Goal: Navigation & Orientation: Find specific page/section

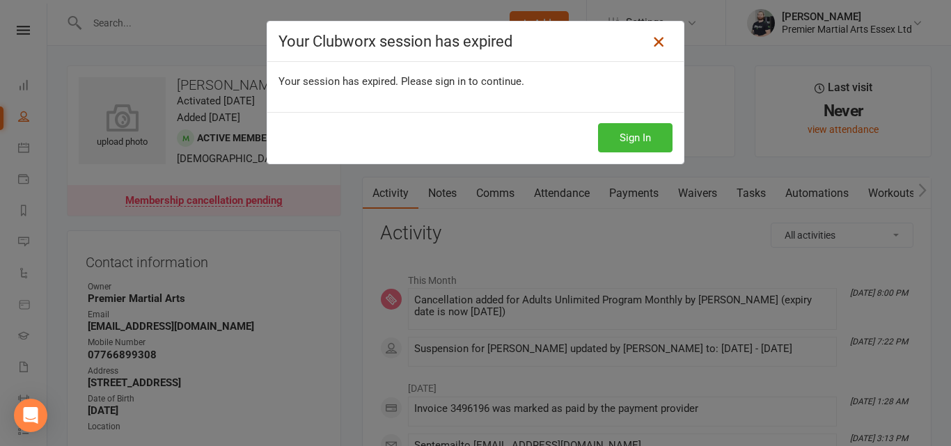
click at [657, 47] on icon at bounding box center [658, 41] width 17 height 17
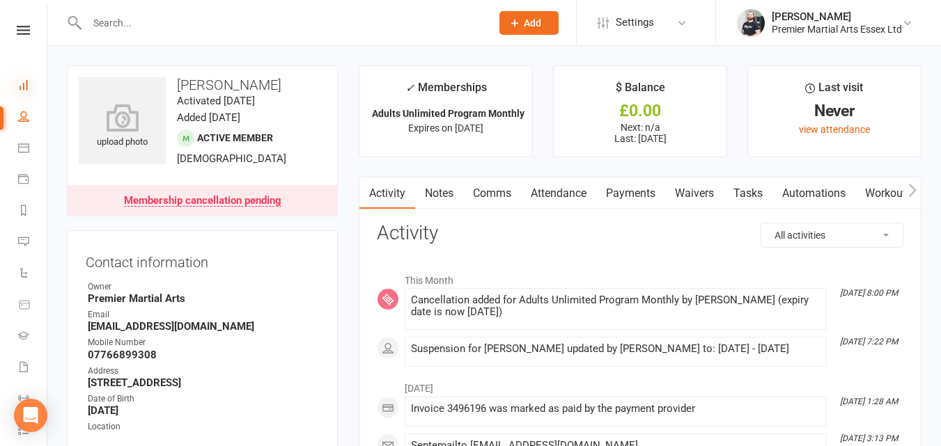
click at [19, 79] on icon at bounding box center [23, 84] width 11 height 11
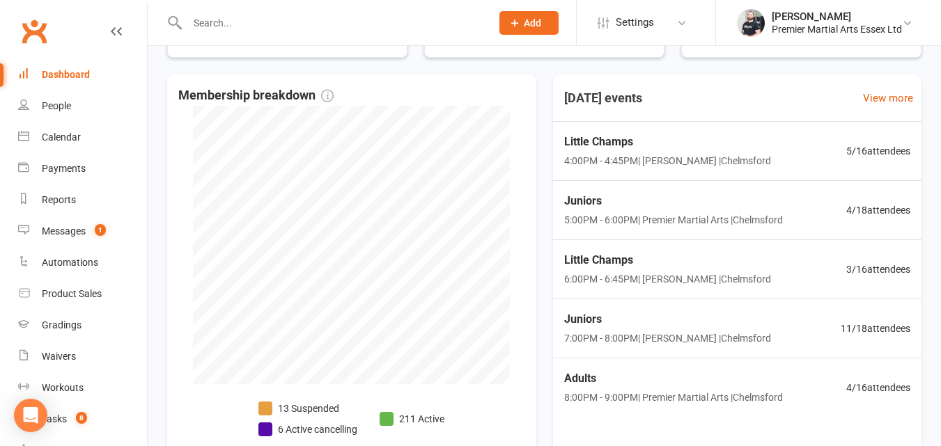
scroll to position [283, 0]
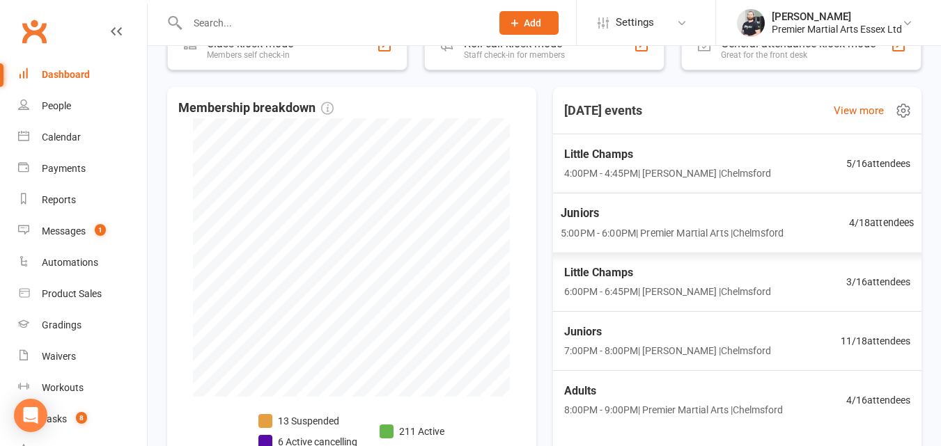
click at [840, 235] on div "Juniors 5:00PM - 6:00PM | Premier Martial Arts | Chelmsford 4 / 18 attendees" at bounding box center [736, 223] width 387 height 61
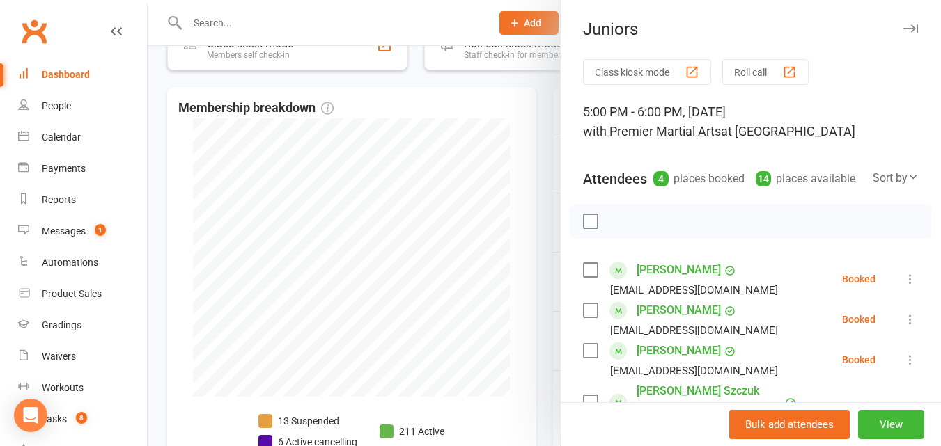
click at [517, 172] on div at bounding box center [544, 223] width 793 height 446
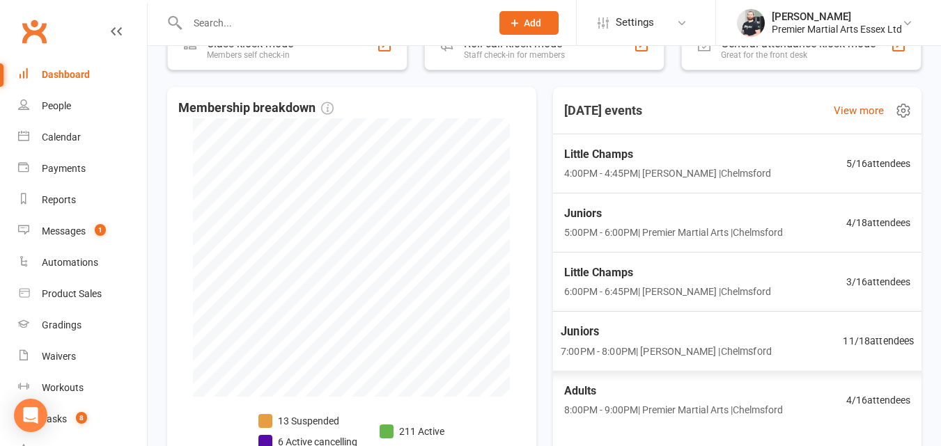
click at [712, 340] on span "Juniors" at bounding box center [666, 331] width 211 height 18
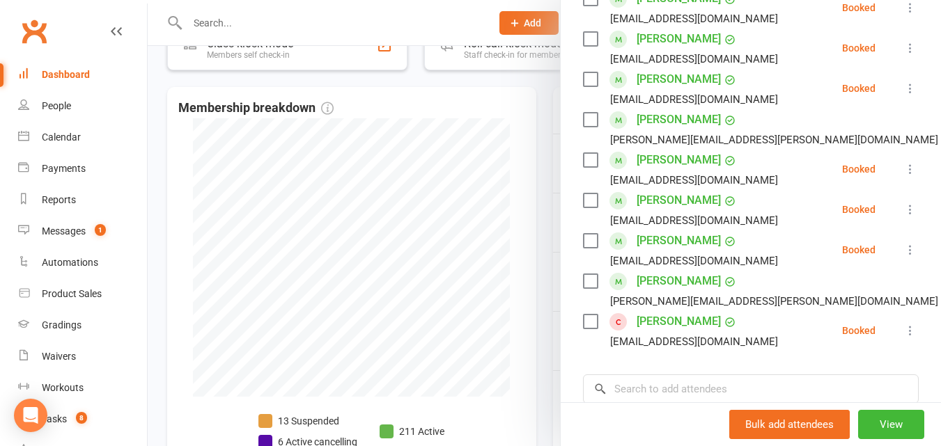
scroll to position [359, 0]
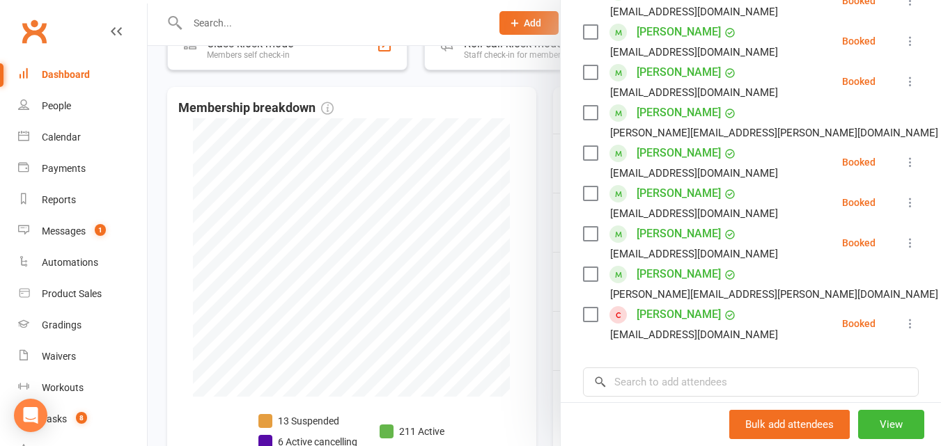
click at [537, 232] on div at bounding box center [544, 223] width 793 height 446
